Goal: Use online tool/utility: Utilize a website feature to perform a specific function

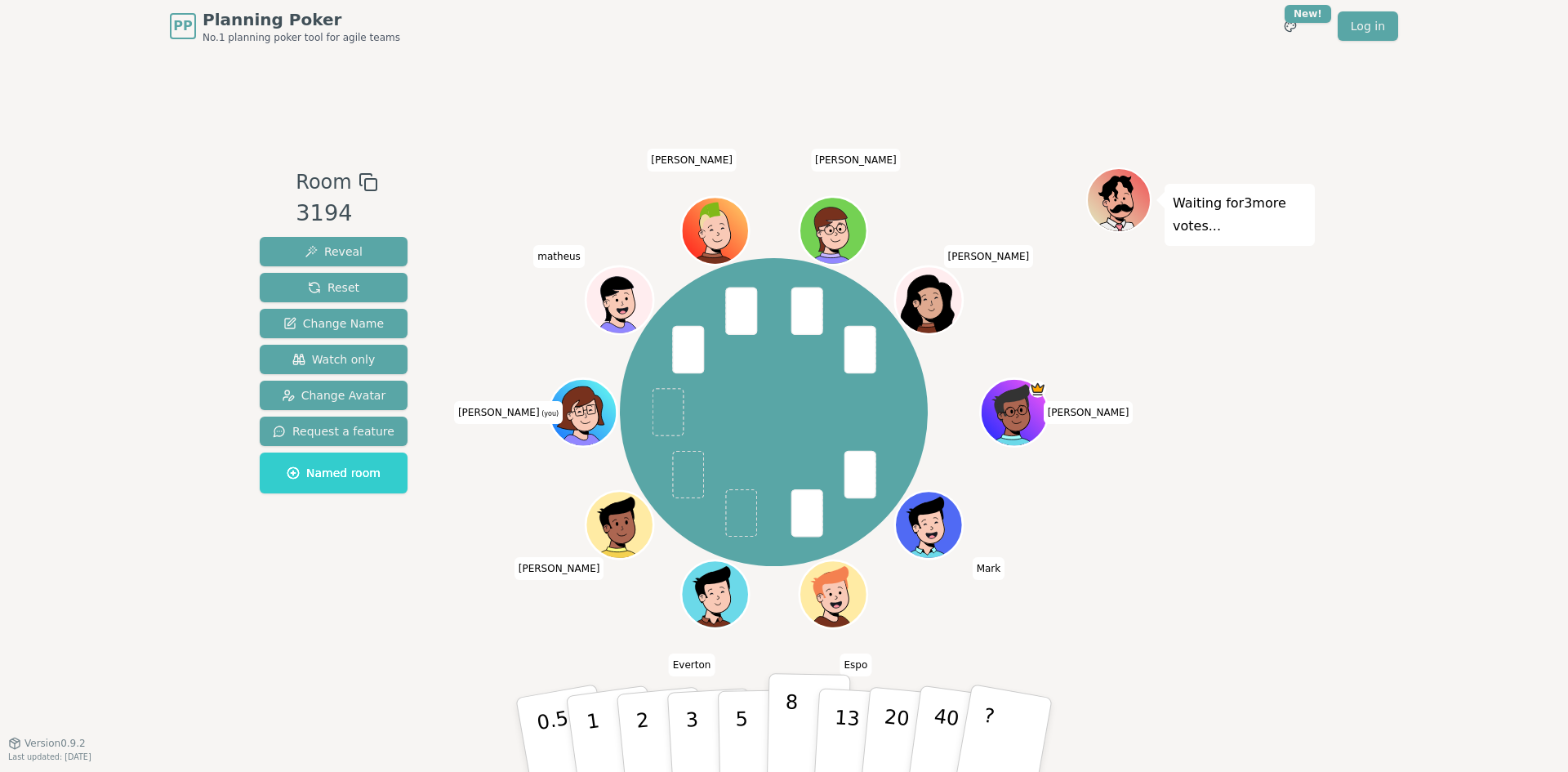
click at [800, 730] on button "8" at bounding box center [810, 735] width 84 height 125
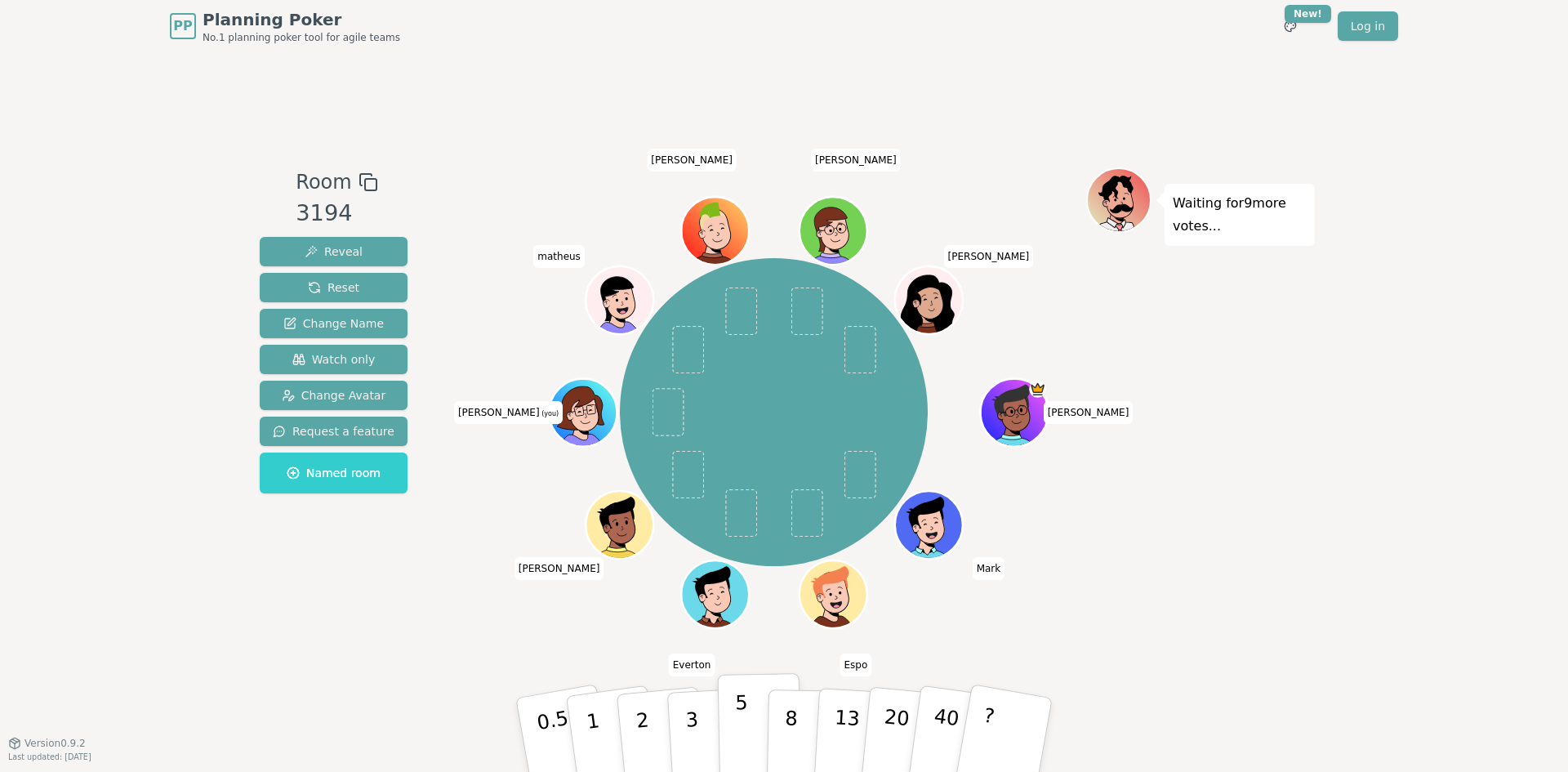
click at [750, 728] on button "5" at bounding box center [760, 735] width 84 height 125
click at [939, 713] on p "40" at bounding box center [944, 734] width 36 height 90
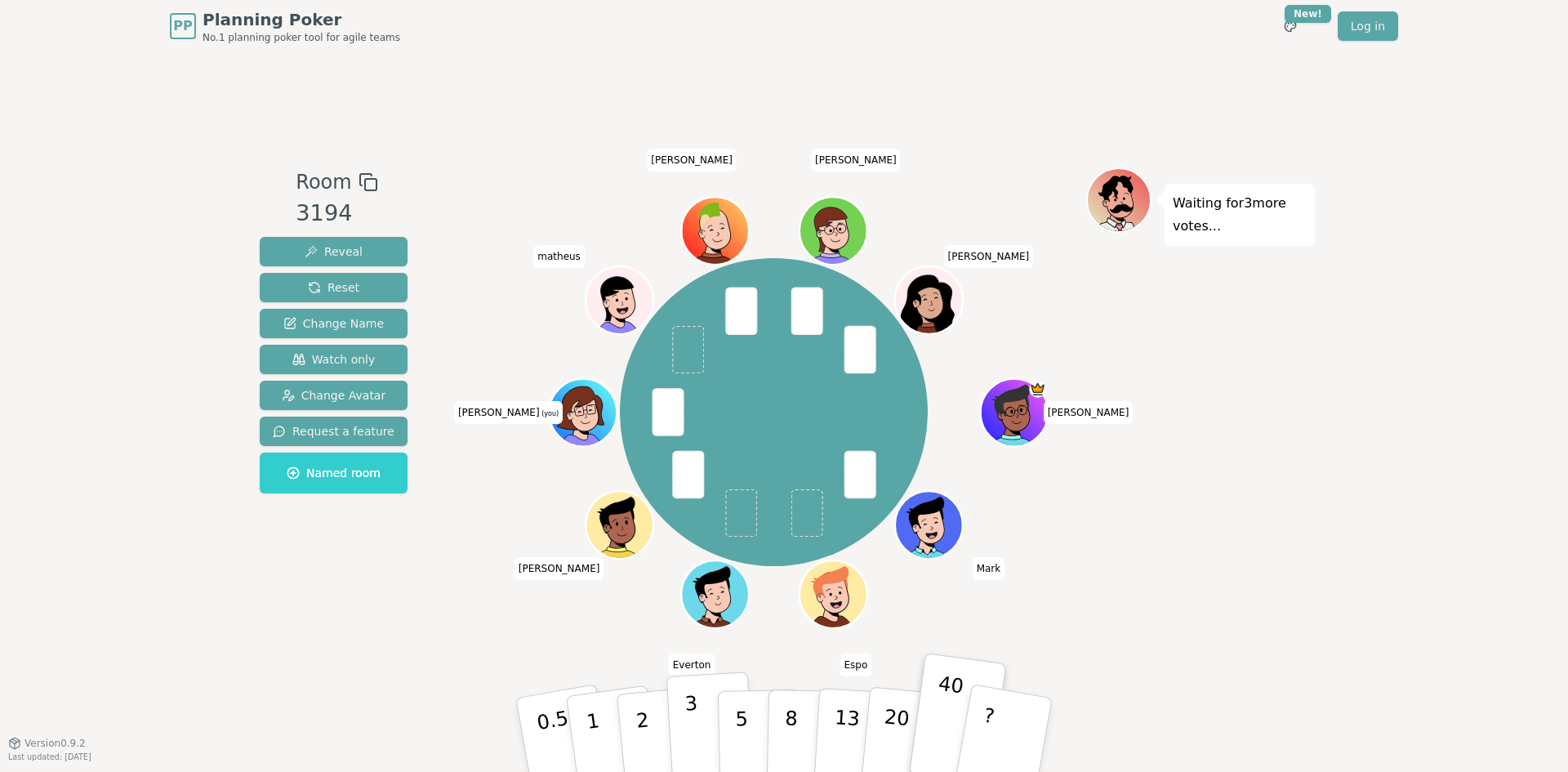
click at [709, 714] on button "3" at bounding box center [710, 735] width 89 height 128
click at [934, 705] on button "40" at bounding box center [955, 735] width 97 height 132
click at [701, 710] on button "3" at bounding box center [710, 735] width 89 height 128
click at [932, 720] on button "40" at bounding box center [955, 735] width 97 height 132
click at [695, 720] on p "3" at bounding box center [694, 736] width 18 height 89
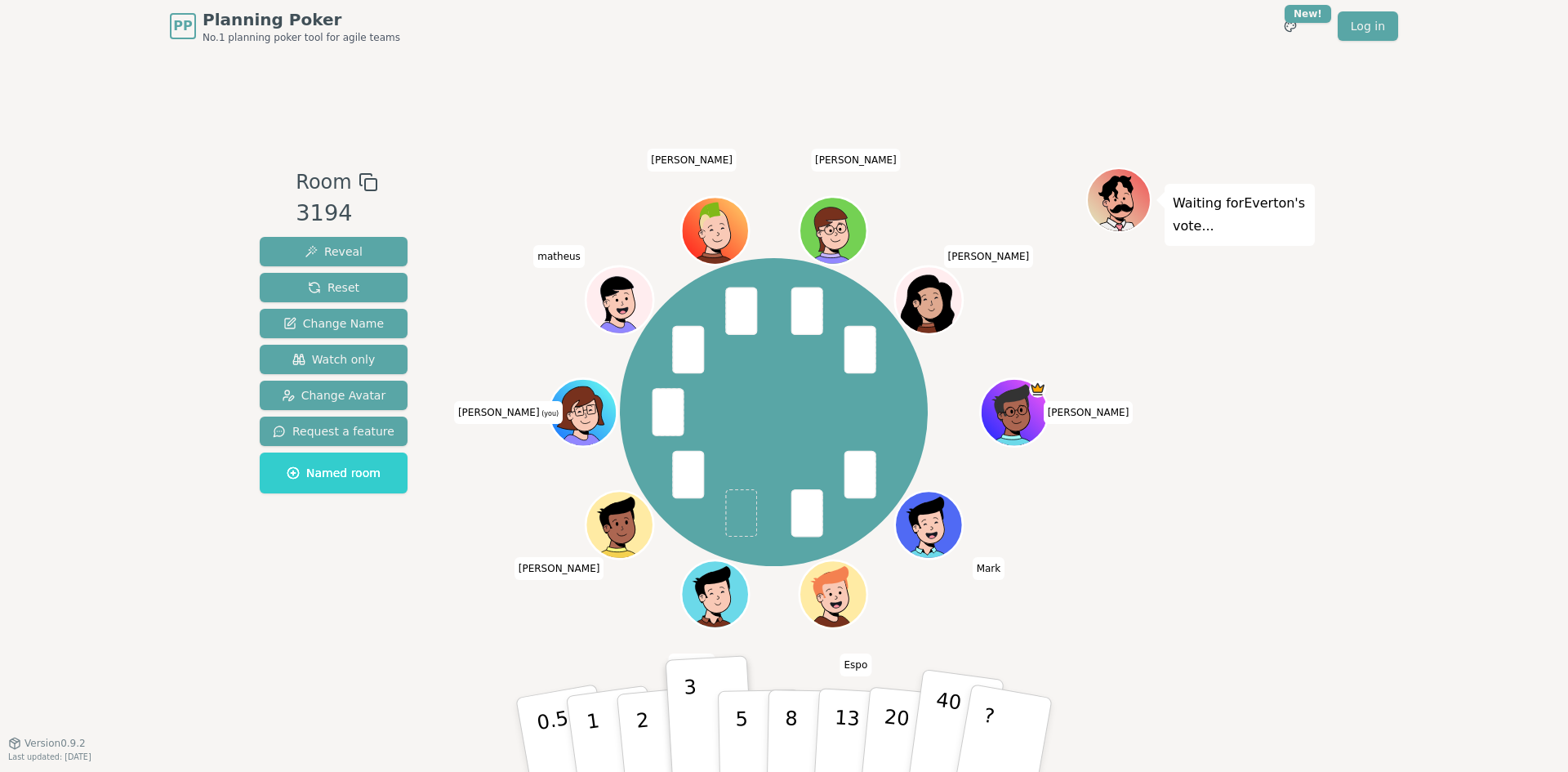
click at [944, 734] on p "40" at bounding box center [944, 734] width 36 height 90
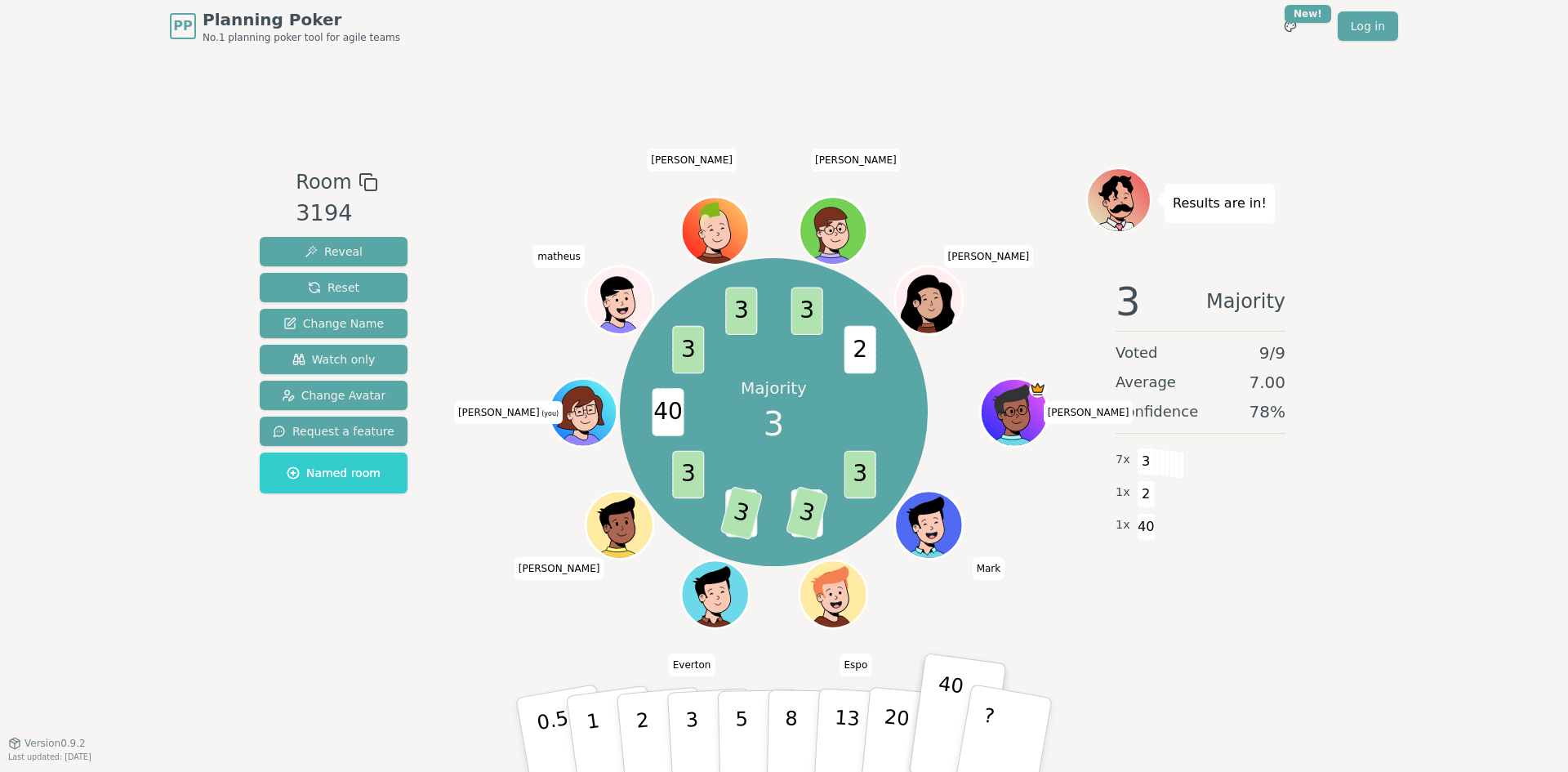
click at [407, 607] on div "Room 3194 Reveal Reset Change Name Watch only Change Avatar Request a feature N…" at bounding box center [784, 397] width 1062 height 460
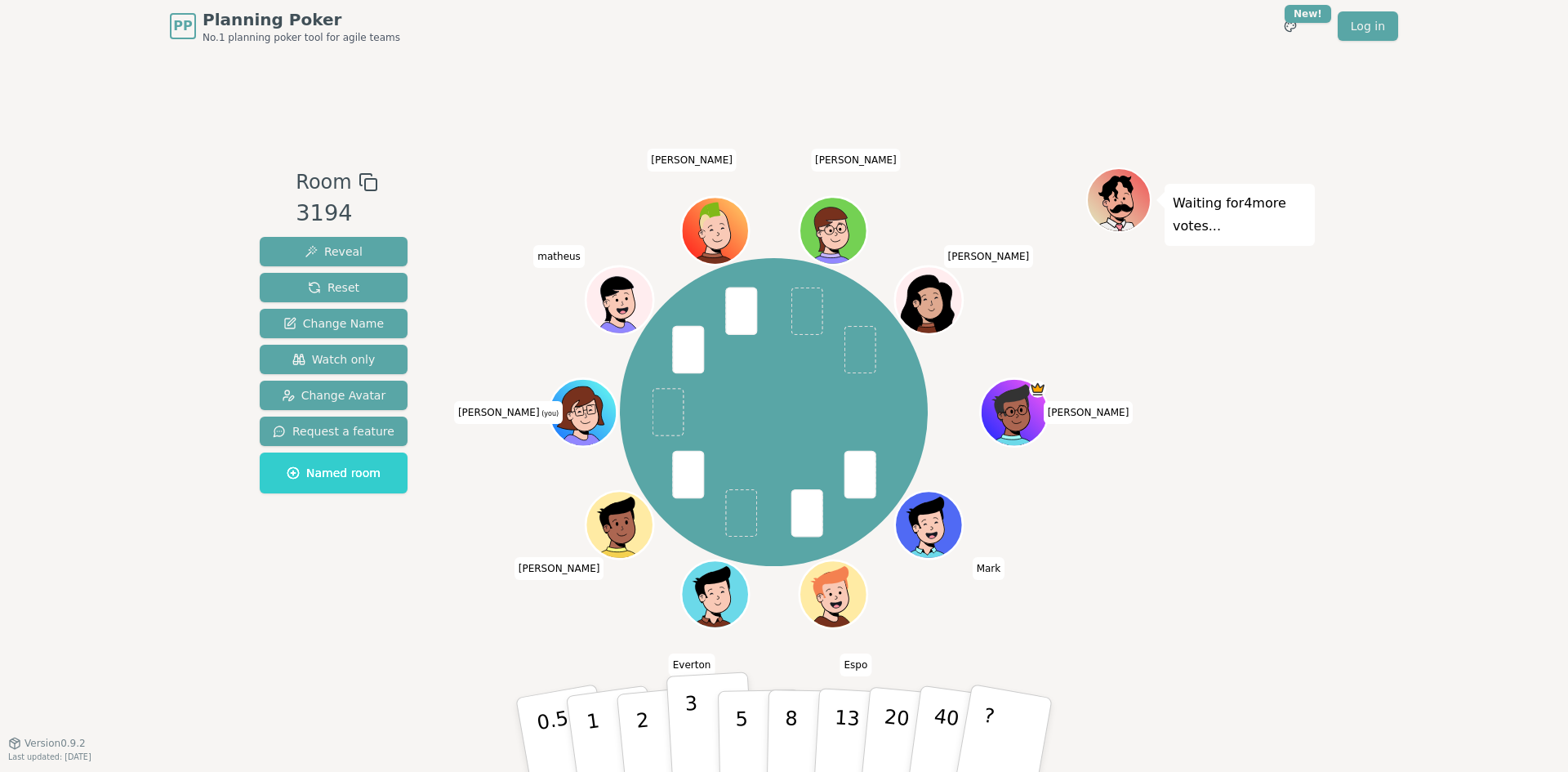
click at [707, 720] on button "3" at bounding box center [710, 735] width 89 height 128
